Goal: Information Seeking & Learning: Learn about a topic

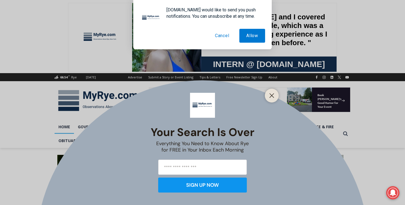
click at [222, 37] on button "Cancel" at bounding box center [222, 36] width 28 height 14
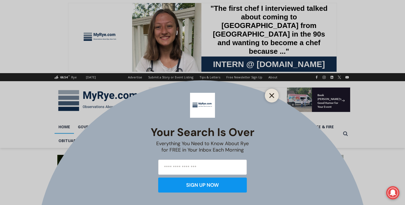
click at [275, 93] on button "Close" at bounding box center [272, 96] width 8 height 8
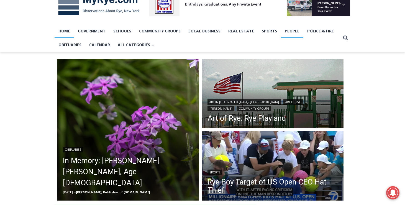
scroll to position [130, 0]
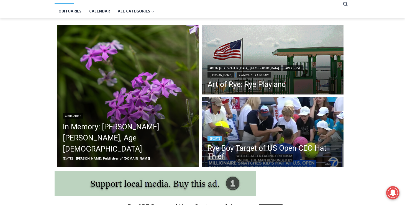
click at [277, 137] on div "Sports" at bounding box center [272, 138] width 131 height 7
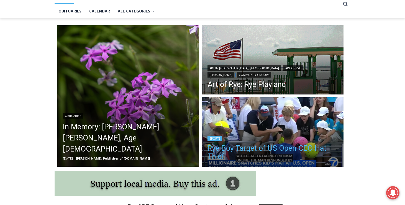
click at [261, 150] on link "Rye Boy Target of US Open CEO Hat Thief" at bounding box center [272, 152] width 131 height 17
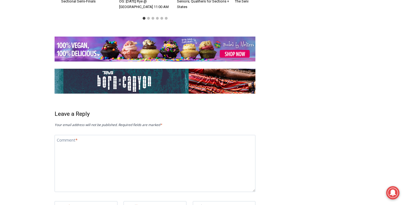
scroll to position [1183, 0]
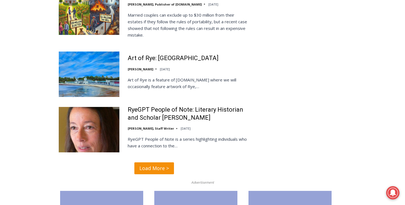
scroll to position [1339, 0]
